Goal: Use online tool/utility: Utilize a website feature to perform a specific function

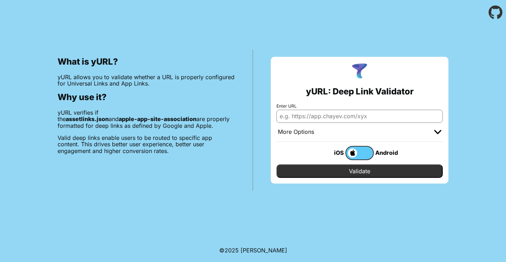
click at [309, 117] on input "Enter URL" at bounding box center [359, 116] width 166 height 13
paste input "[URL][DOMAIN_NAME]"
type input "[URL][DOMAIN_NAME]"
click at [356, 171] on input "Validate" at bounding box center [359, 170] width 166 height 13
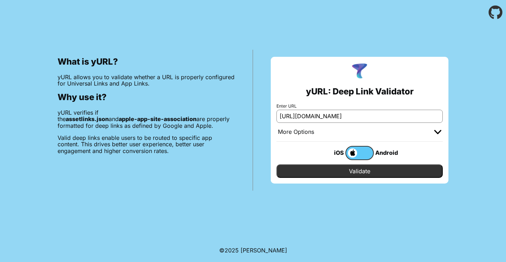
scroll to position [0, 0]
click at [364, 152] on label at bounding box center [359, 153] width 28 height 14
click at [0, 0] on input "checkbox" at bounding box center [0, 0] width 0 height 0
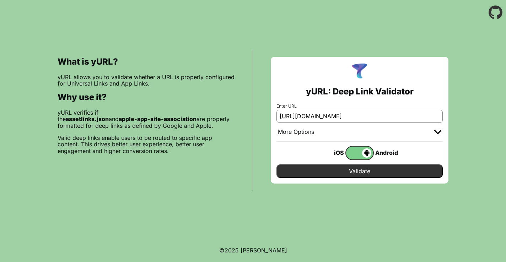
click at [359, 171] on input "Validate" at bounding box center [359, 170] width 166 height 13
